Goal: Use online tool/utility: Use online tool/utility

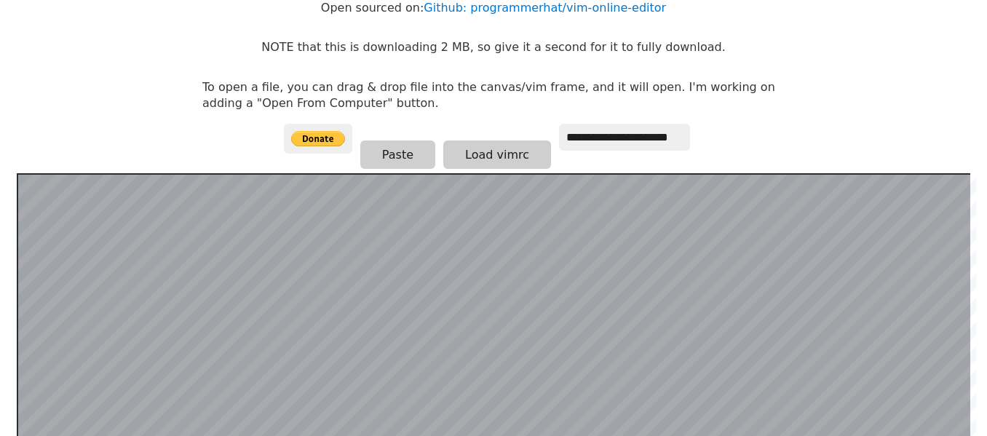
scroll to position [145, 0]
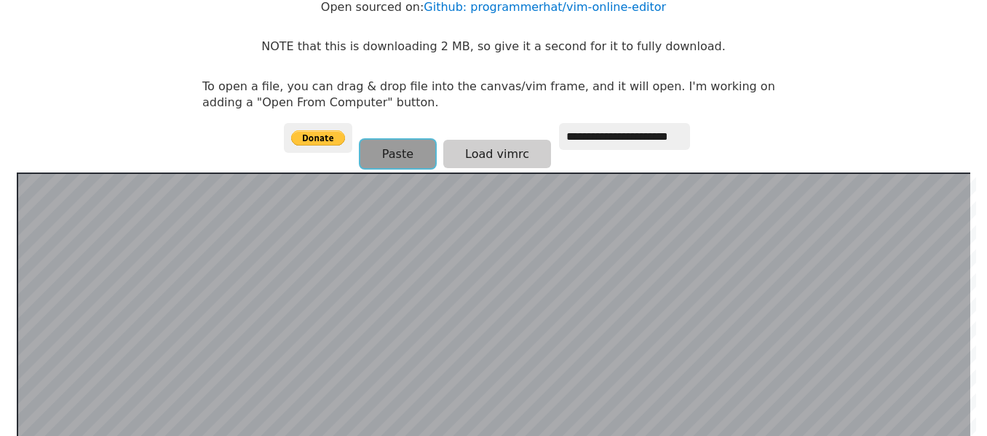
click at [398, 149] on button "Paste" at bounding box center [397, 154] width 75 height 28
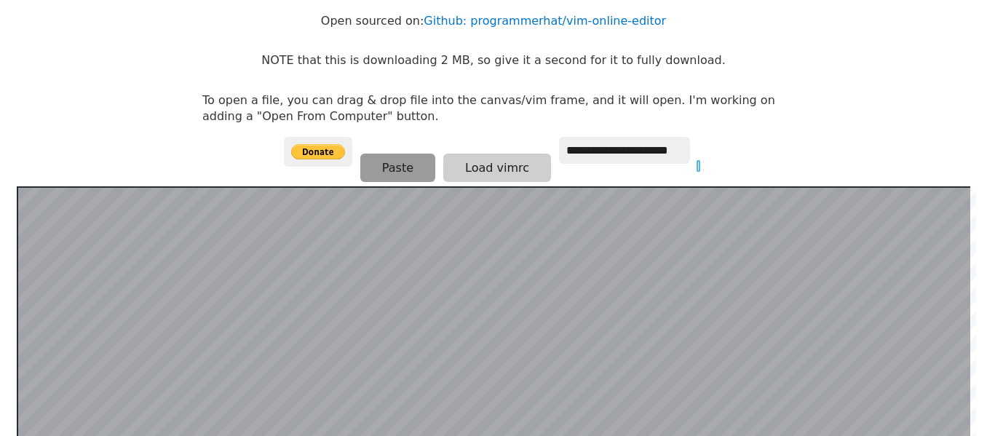
scroll to position [133, 0]
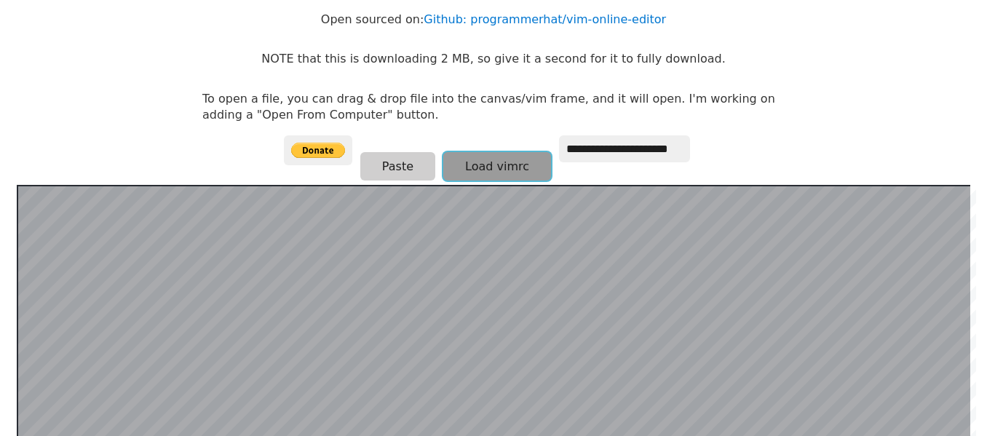
click at [524, 172] on button "Load vimrc" at bounding box center [497, 166] width 108 height 28
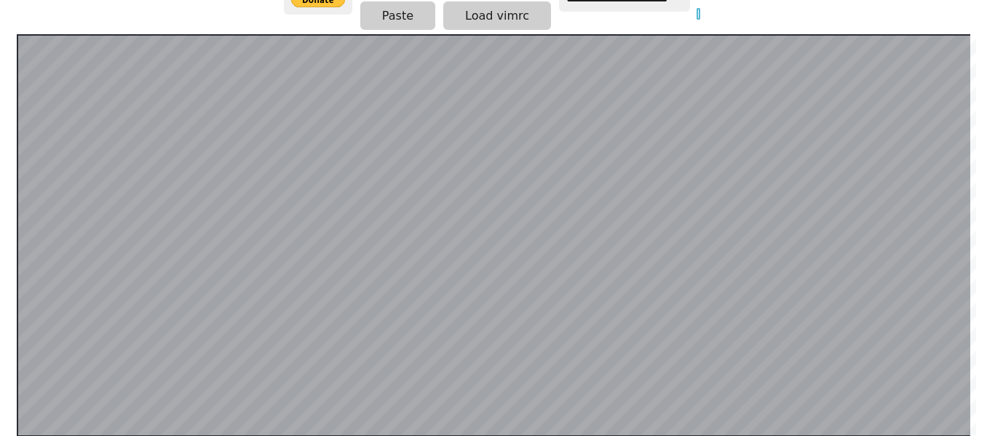
scroll to position [160, 0]
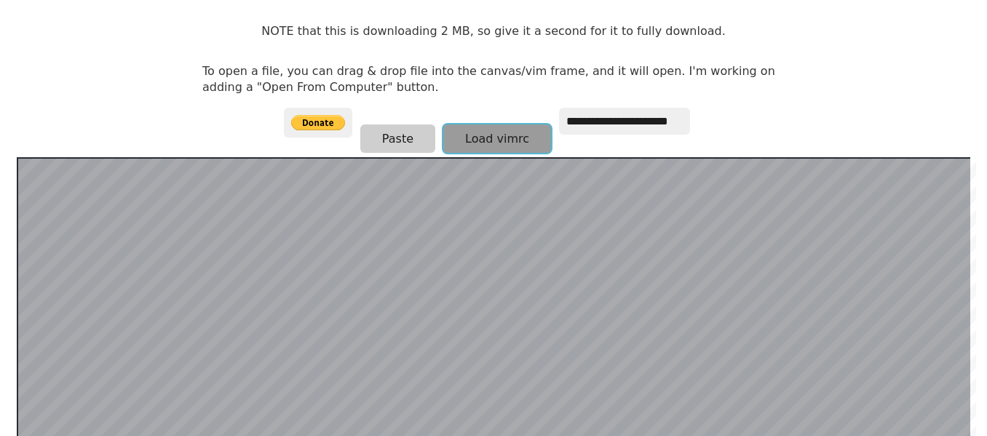
click at [503, 141] on button "Load vimrc" at bounding box center [497, 139] width 108 height 28
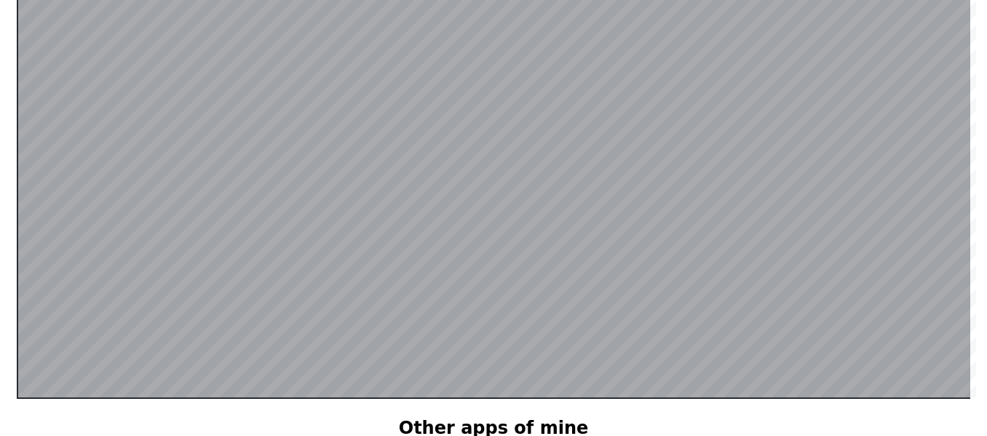
scroll to position [322, 0]
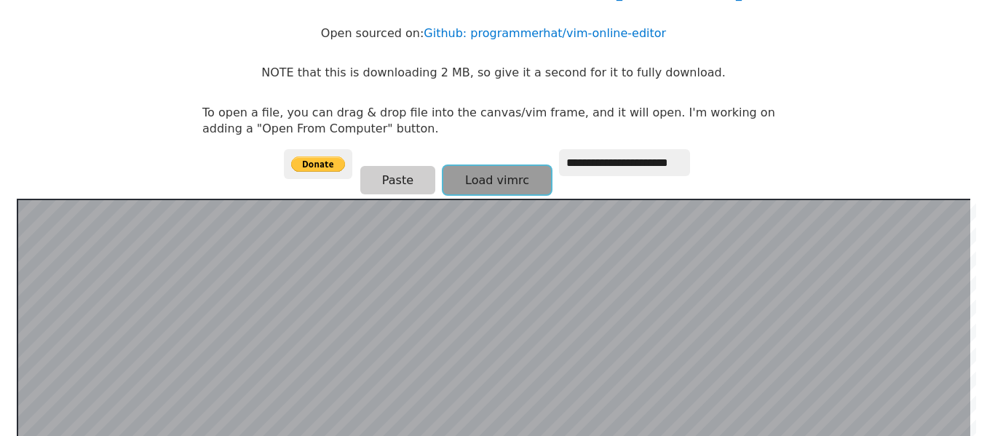
click at [470, 171] on button "Load vimrc" at bounding box center [497, 180] width 108 height 28
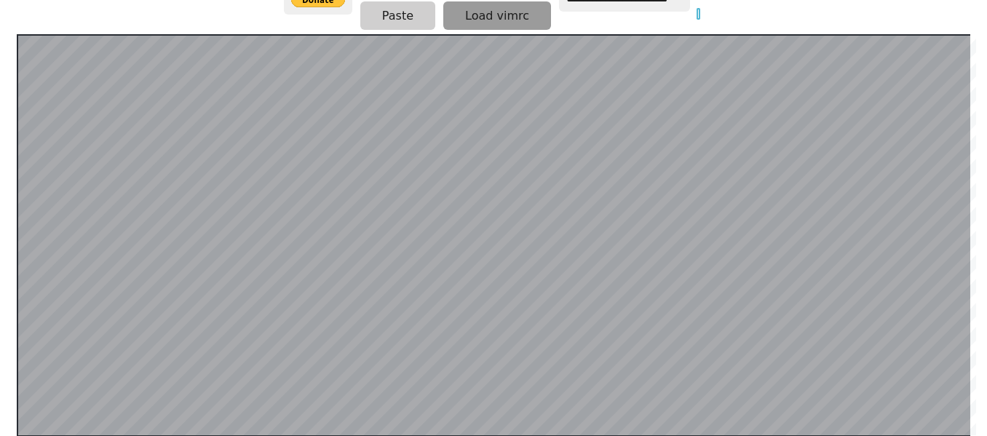
scroll to position [0, 0]
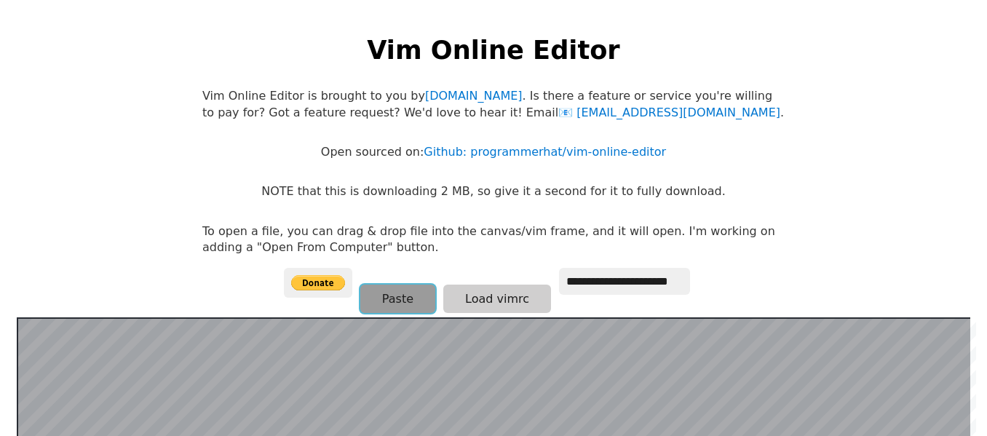
click at [396, 296] on button "Paste" at bounding box center [397, 299] width 75 height 28
